Goal: Task Accomplishment & Management: Complete application form

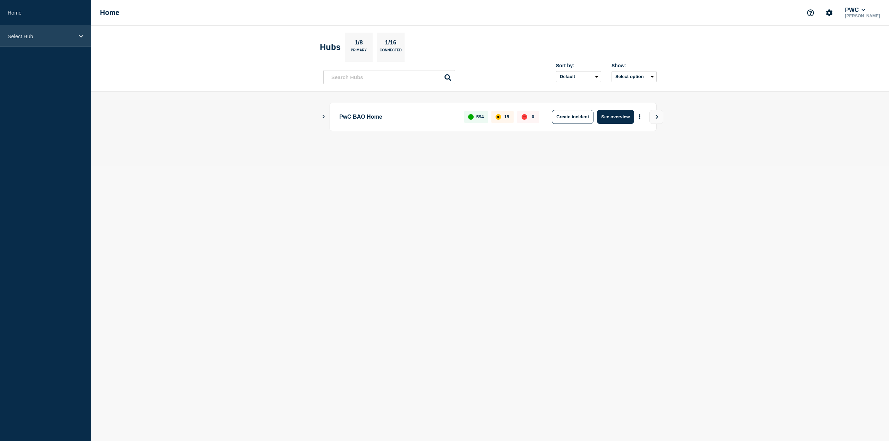
click at [58, 36] on p "Select Hub" at bounding box center [41, 36] width 67 height 6
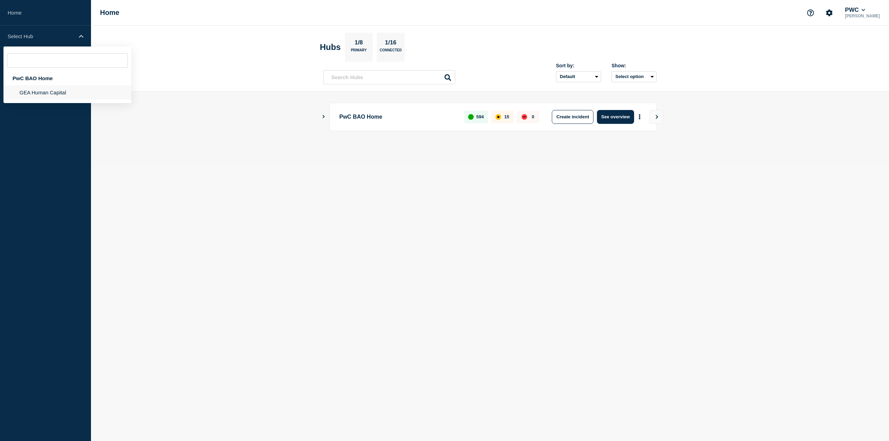
click at [45, 89] on li "GEA Human Capital" at bounding box center [67, 92] width 128 height 14
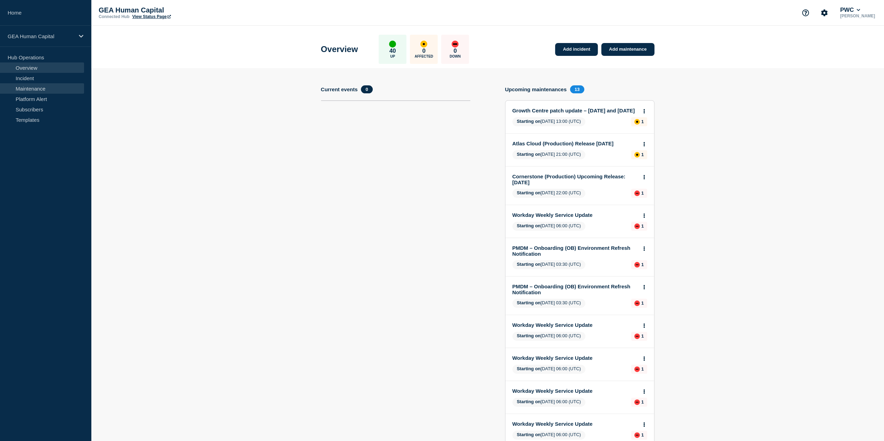
click at [42, 89] on link "Maintenance" at bounding box center [42, 88] width 84 height 10
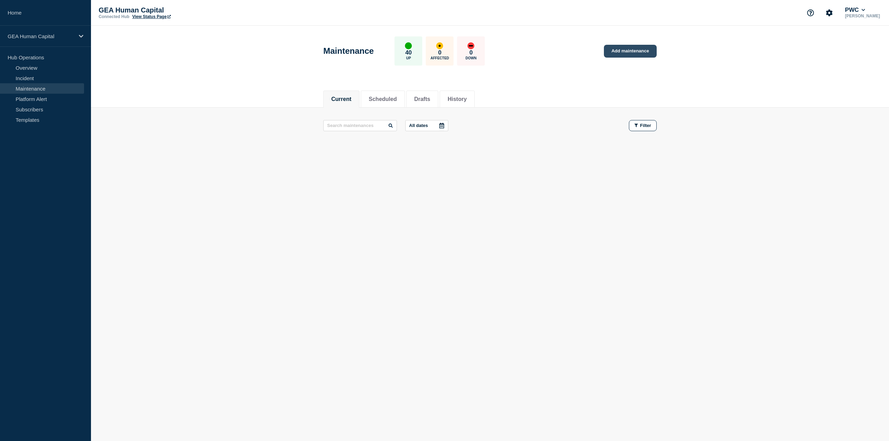
click at [642, 52] on link "Add maintenance" at bounding box center [630, 51] width 53 height 13
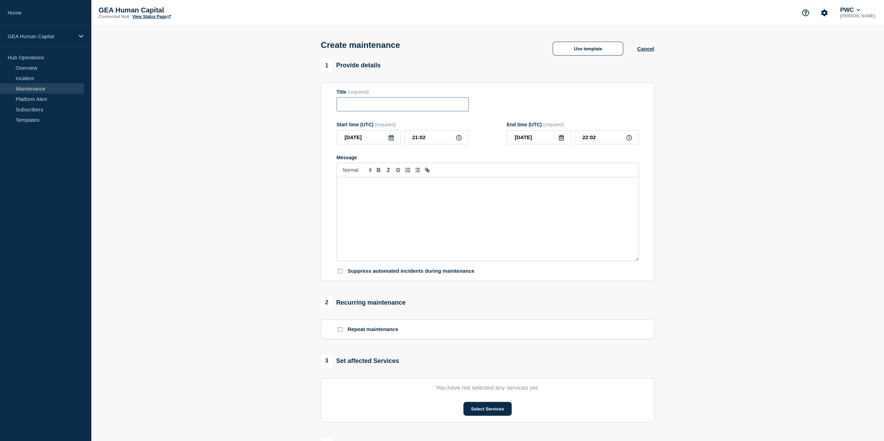
click at [347, 106] on input "Title" at bounding box center [402, 104] width 132 height 14
paste input "Upcoming Global Hosting Center (GHC) Central- Disaster Recovery (DR) Exercise- …"
type input "Upcoming Global Hosting Center (GHC) Central- Disaster Recovery (DR) Exercise- …"
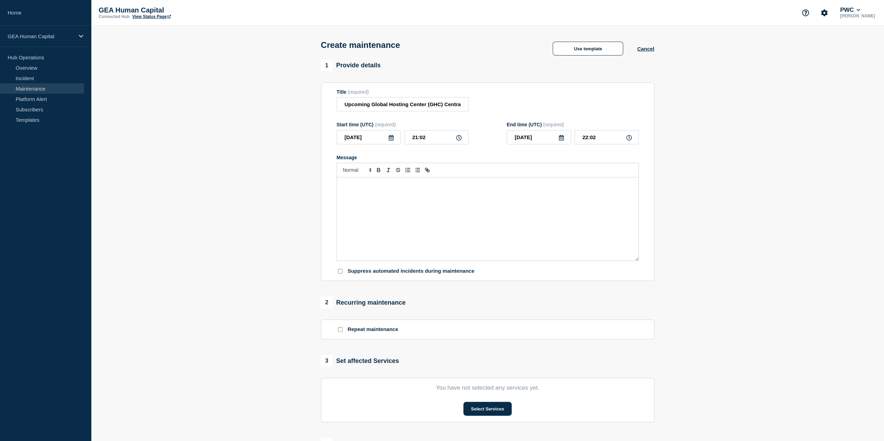
click at [356, 188] on p "Message" at bounding box center [487, 185] width 291 height 6
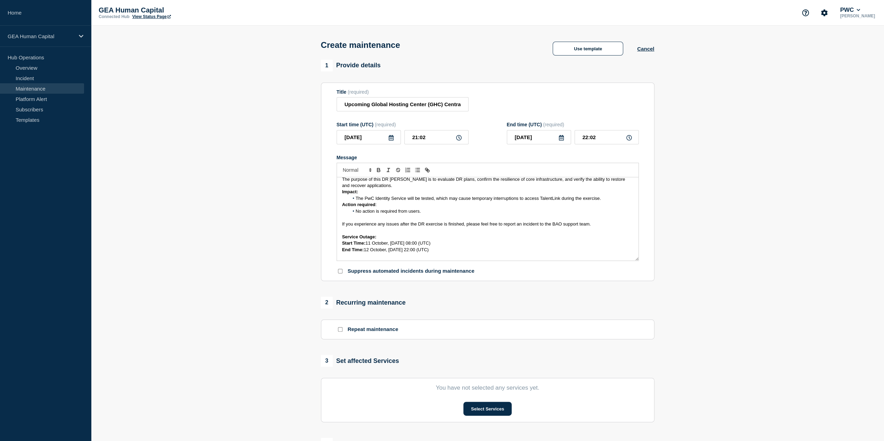
scroll to position [35, 0]
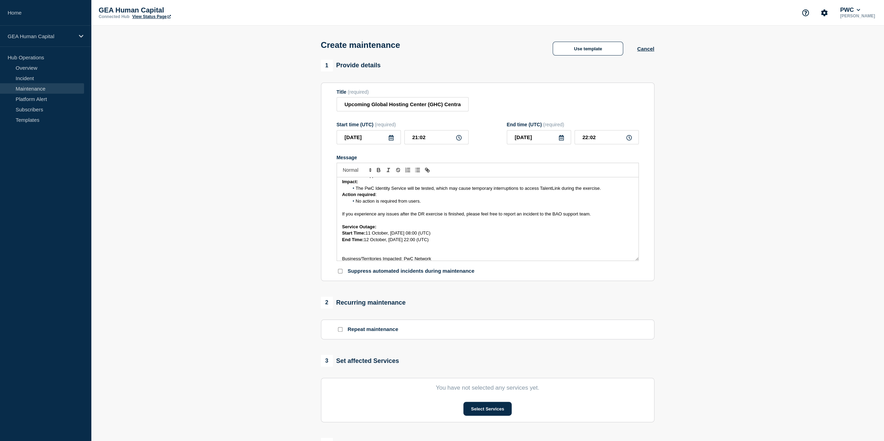
click at [389, 138] on icon at bounding box center [391, 138] width 5 height 6
click at [414, 190] on div "11" at bounding box center [415, 191] width 10 height 10
type input "[DATE]"
drag, startPoint x: 428, startPoint y: 140, endPoint x: 396, endPoint y: 137, distance: 32.1
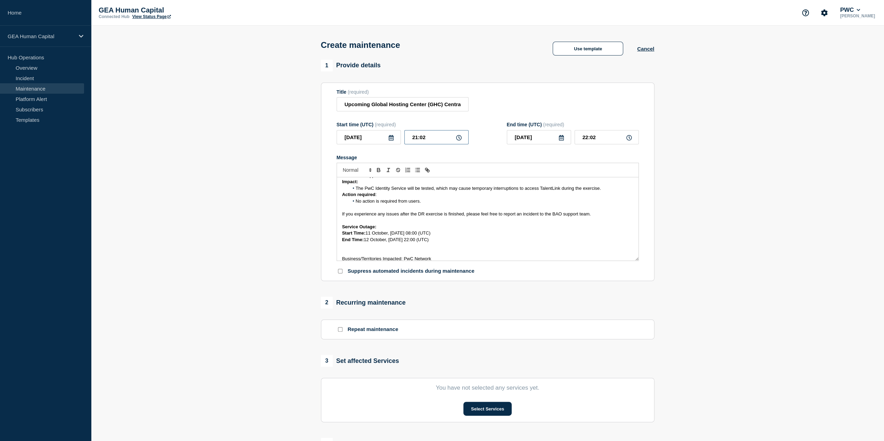
click at [396, 137] on div "[DATE] 21:02" at bounding box center [402, 137] width 132 height 14
type input "08:00"
type input "09:00"
click at [562, 139] on icon at bounding box center [561, 138] width 6 height 6
click at [514, 201] on div "12" at bounding box center [515, 203] width 10 height 10
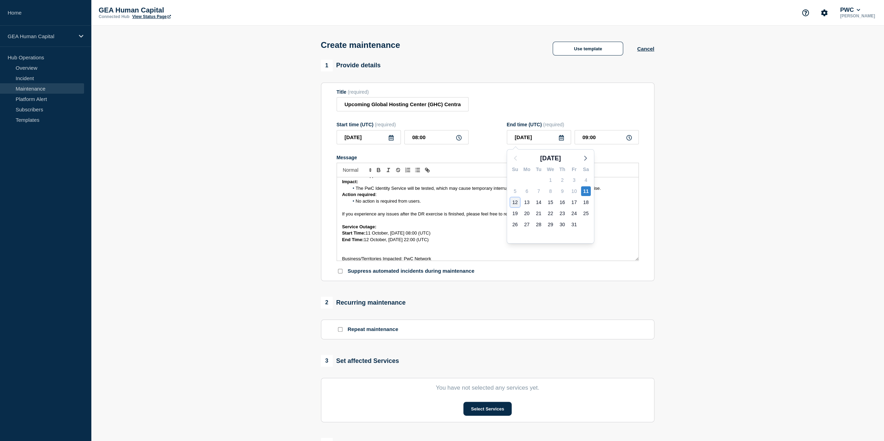
type input "[DATE]"
drag, startPoint x: 600, startPoint y: 139, endPoint x: 545, endPoint y: 135, distance: 54.6
click at [545, 135] on div "[DATE] 09:00" at bounding box center [573, 137] width 132 height 14
type input "22:00"
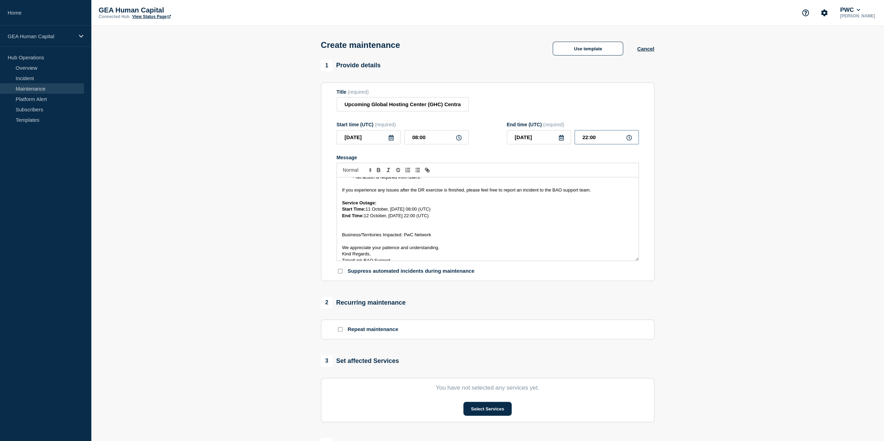
scroll to position [69, 0]
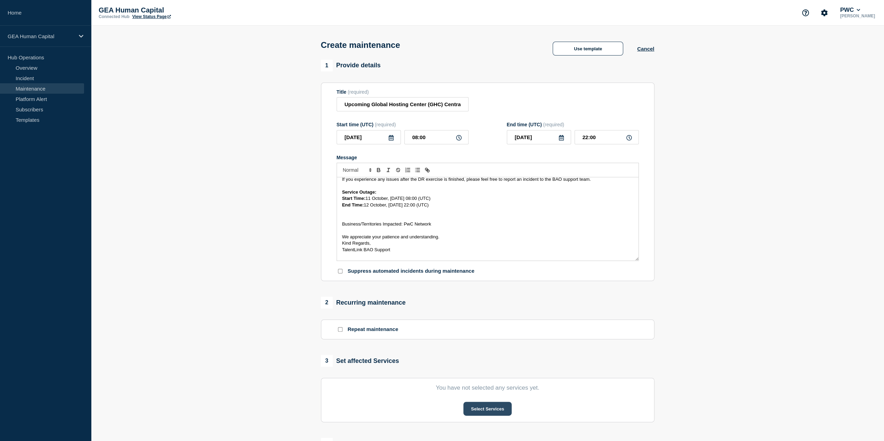
click at [500, 413] on button "Select Services" at bounding box center [487, 409] width 48 height 14
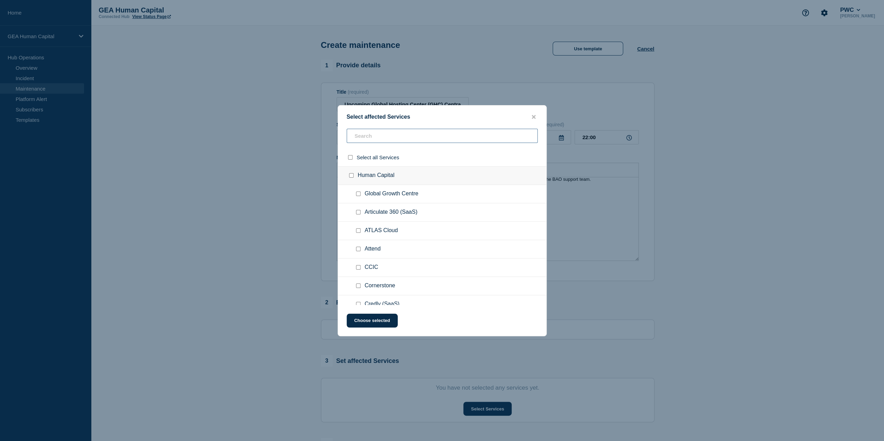
click at [367, 137] on input "text" at bounding box center [442, 136] width 191 height 14
type input "talent"
click at [358, 194] on input "TalentLink checkbox" at bounding box center [358, 194] width 5 height 5
checkbox input "true"
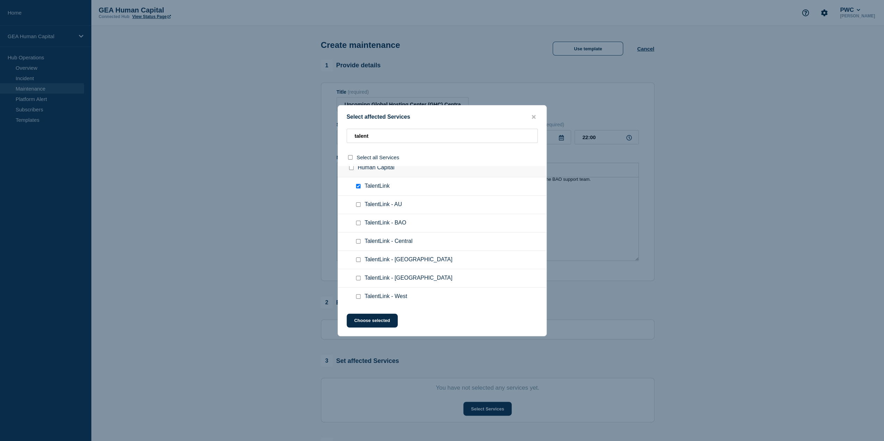
click at [359, 205] on input "TalentLink - AU checkbox" at bounding box center [358, 204] width 5 height 5
checkbox input "true"
click at [357, 223] on input "TalentLink - BAO checkbox" at bounding box center [358, 223] width 5 height 5
checkbox input "true"
click at [357, 244] on div at bounding box center [360, 241] width 10 height 7
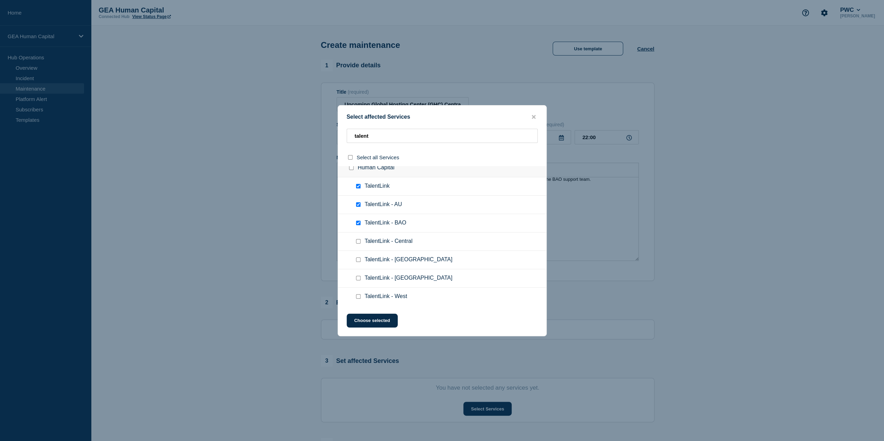
click at [358, 240] on input "TalentLink - Central checkbox" at bounding box center [358, 241] width 5 height 5
checkbox input "true"
click at [358, 278] on input "TalentLink - East checkbox" at bounding box center [358, 278] width 5 height 5
checkbox input "true"
click at [358, 293] on div at bounding box center [360, 296] width 10 height 7
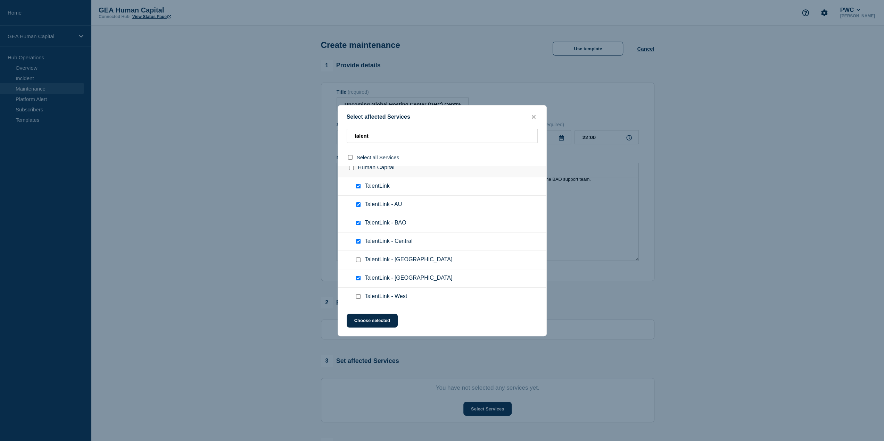
click at [358, 298] on input "TalentLink - West checkbox" at bounding box center [358, 296] width 5 height 5
checkbox input "true"
click at [356, 261] on input "TalentLink - China checkbox" at bounding box center [358, 260] width 5 height 5
checkbox input "true"
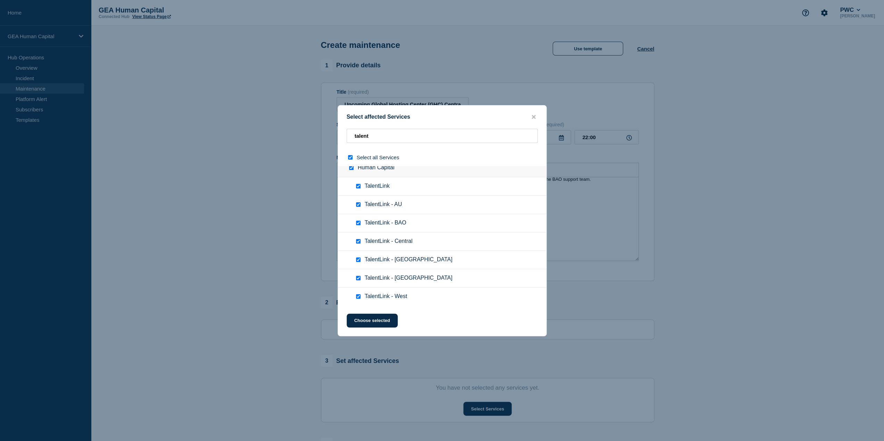
checkbox input "true"
click at [374, 319] on button "Choose selected" at bounding box center [372, 321] width 51 height 14
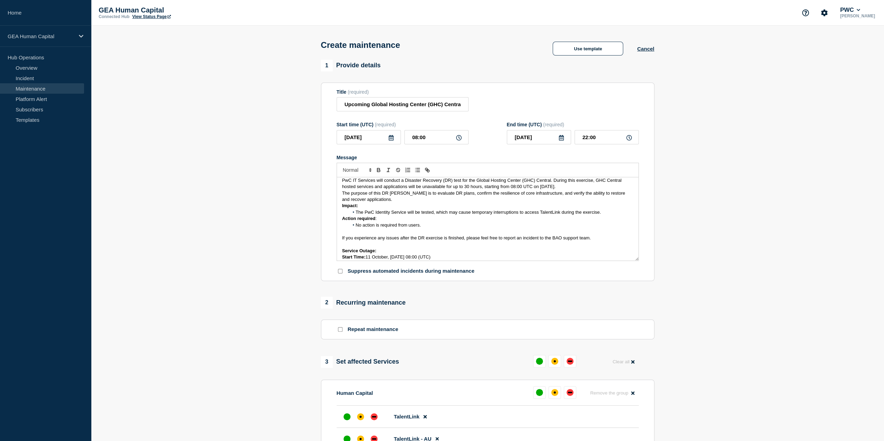
scroll to position [0, 0]
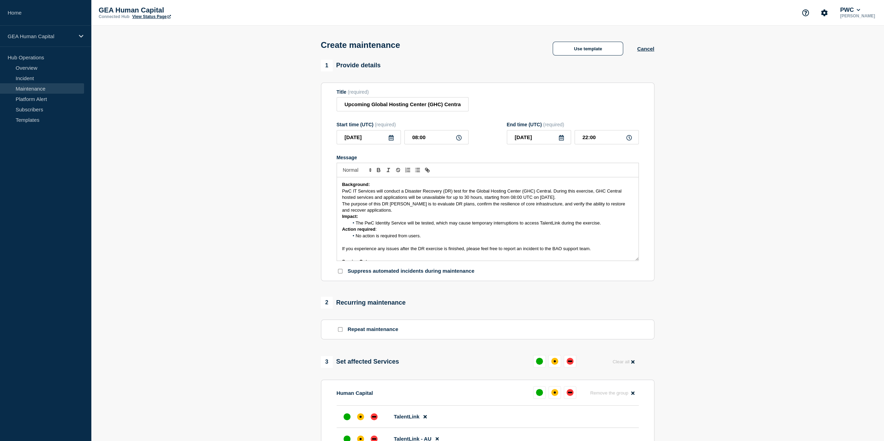
click at [373, 211] on p "The purpose of this DR [PERSON_NAME] is to evaluate DR plans, confirm the resil…" at bounding box center [487, 207] width 291 height 13
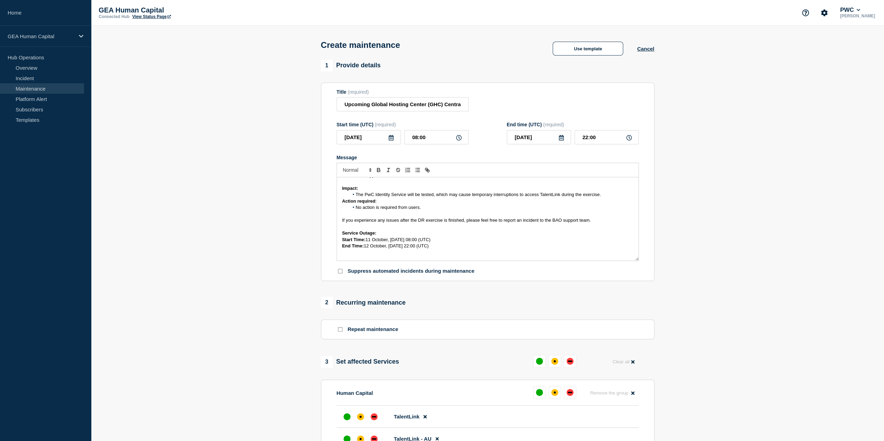
click at [605, 195] on li "The PwC Identity Service will be tested, which may cause temporary interruption…" at bounding box center [491, 195] width 284 height 6
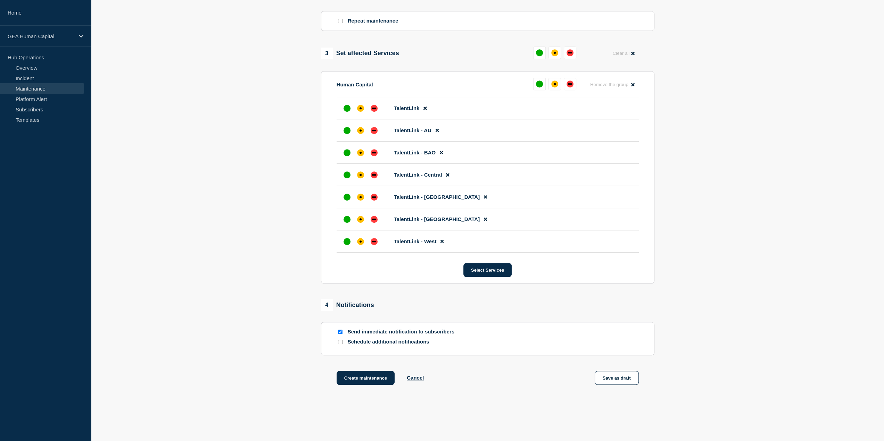
scroll to position [333, 0]
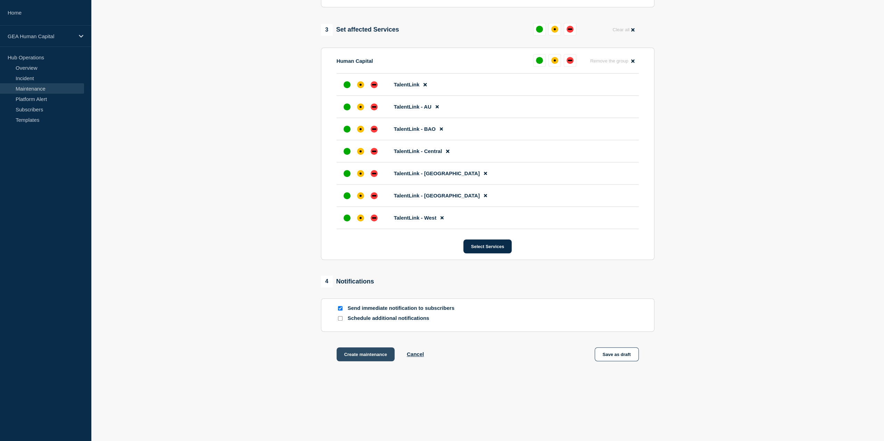
click at [363, 356] on button "Create maintenance" at bounding box center [365, 355] width 58 height 14
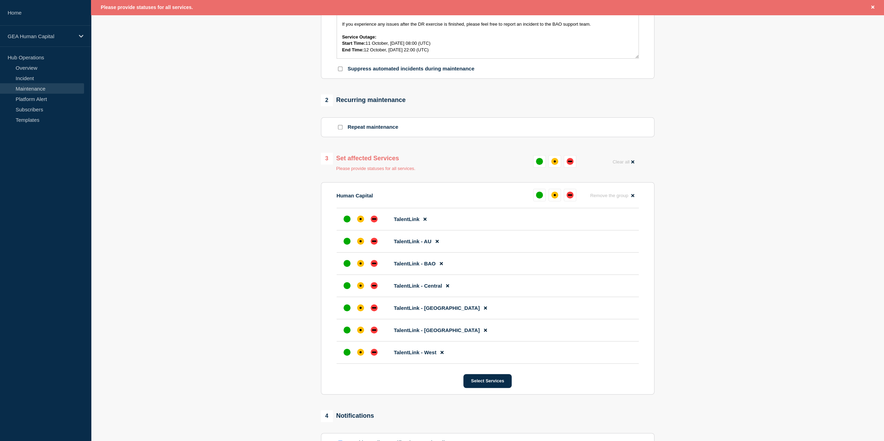
scroll to position [209, 0]
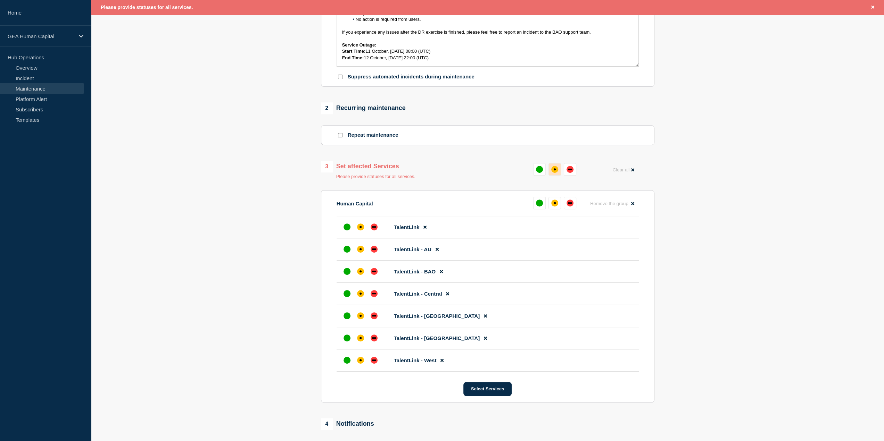
click at [555, 170] on div "affected" at bounding box center [554, 169] width 2 height 2
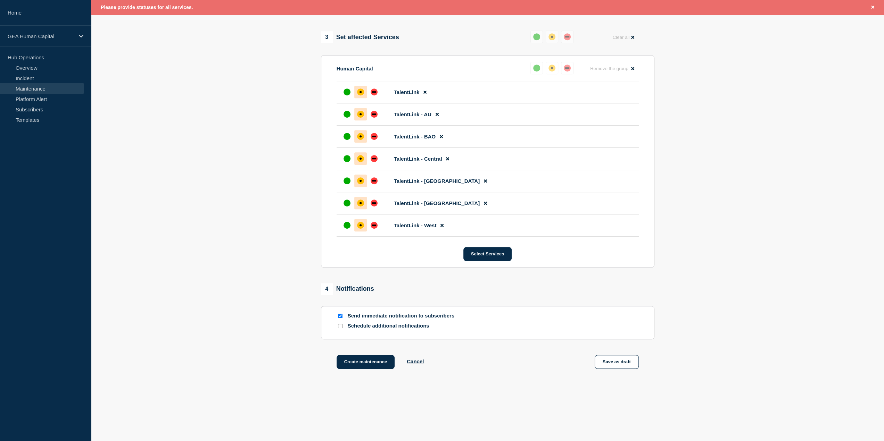
scroll to position [348, 0]
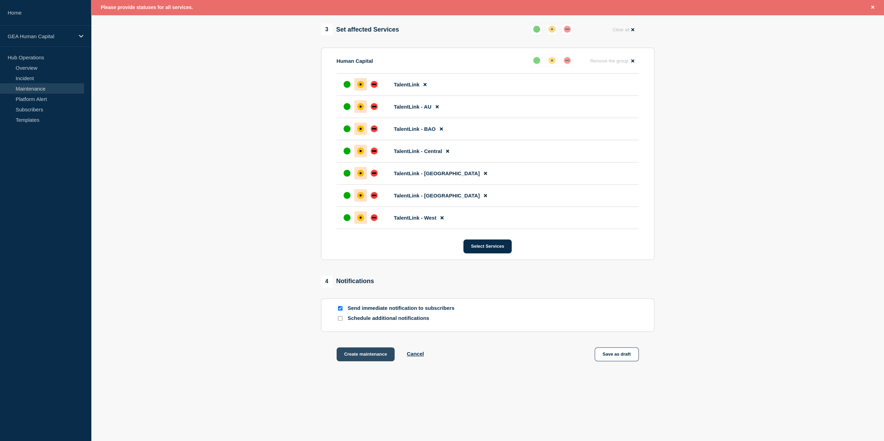
click at [369, 354] on button "Create maintenance" at bounding box center [365, 355] width 58 height 14
